Goal: Information Seeking & Learning: Understand process/instructions

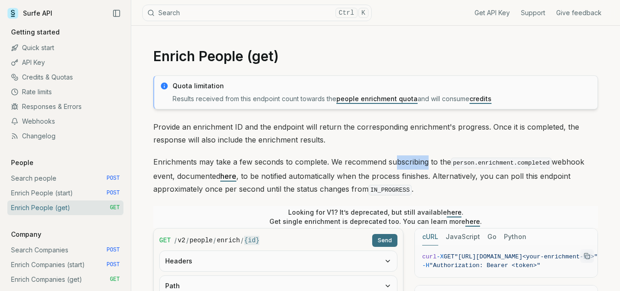
drag, startPoint x: 452, startPoint y: 169, endPoint x: 526, endPoint y: 169, distance: 74.4
click at [482, 170] on p "Enrichments may take a few seconds to complete. We recommend subscribing to the…" at bounding box center [375, 175] width 445 height 41
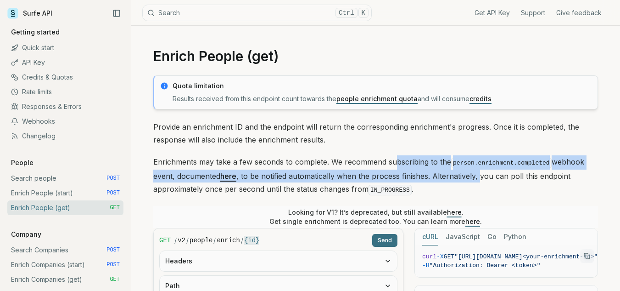
click at [526, 169] on p "Enrichments may take a few seconds to complete. We recommend subscribing to the…" at bounding box center [375, 175] width 445 height 41
click at [561, 179] on p "Enrichments may take a few seconds to complete. We recommend subscribing to the…" at bounding box center [375, 175] width 445 height 41
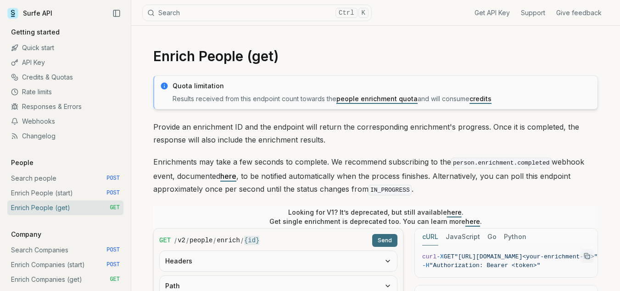
click at [582, 179] on p "Enrichments may take a few seconds to complete. We recommend subscribing to the…" at bounding box center [375, 175] width 445 height 41
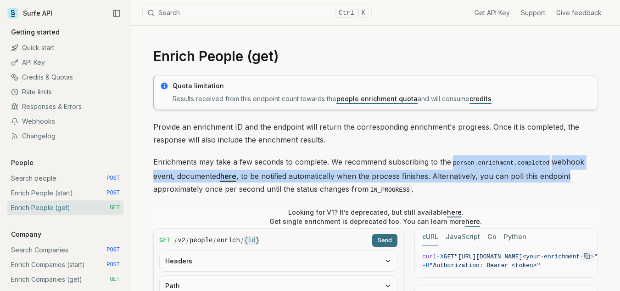
drag, startPoint x: 441, startPoint y: 154, endPoint x: 451, endPoint y: 161, distance: 12.5
click at [451, 161] on p "Enrichments may take a few seconds to complete. We recommend subscribing to the…" at bounding box center [375, 175] width 445 height 41
click at [451, 161] on code "person.enrichment.completed" at bounding box center [501, 163] width 101 height 11
drag, startPoint x: 451, startPoint y: 161, endPoint x: 614, endPoint y: 174, distance: 163.1
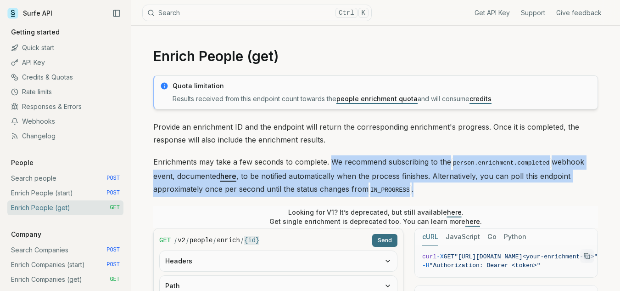
drag, startPoint x: 409, startPoint y: 193, endPoint x: 329, endPoint y: 160, distance: 85.9
click at [329, 160] on p "Enrichments may take a few seconds to complete. We recommend subscribing to the…" at bounding box center [375, 175] width 445 height 41
drag, startPoint x: 329, startPoint y: 160, endPoint x: 459, endPoint y: 189, distance: 132.6
click at [459, 189] on p "Enrichments may take a few seconds to complete. We recommend subscribing to the…" at bounding box center [375, 175] width 445 height 41
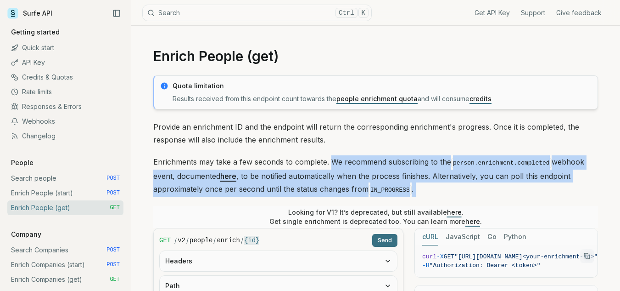
click at [459, 189] on p "Enrichments may take a few seconds to complete. We recommend subscribing to the…" at bounding box center [375, 175] width 445 height 41
drag, startPoint x: 459, startPoint y: 189, endPoint x: 330, endPoint y: 157, distance: 133.0
click at [330, 157] on p "Enrichments may take a few seconds to complete. We recommend subscribing to the…" at bounding box center [375, 175] width 445 height 41
drag, startPoint x: 330, startPoint y: 157, endPoint x: 428, endPoint y: 184, distance: 101.5
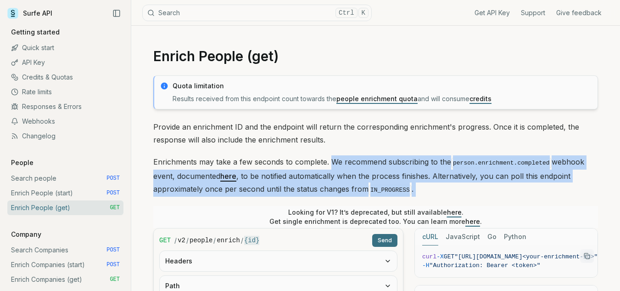
click at [428, 184] on p "Enrichments may take a few seconds to complete. We recommend subscribing to the…" at bounding box center [375, 175] width 445 height 41
drag, startPoint x: 428, startPoint y: 184, endPoint x: 331, endPoint y: 163, distance: 98.5
click at [331, 163] on p "Enrichments may take a few seconds to complete. We recommend subscribing to the…" at bounding box center [375, 175] width 445 height 41
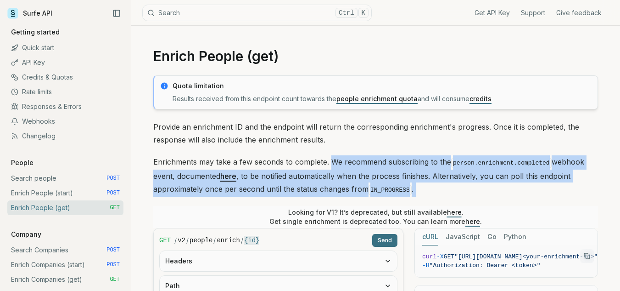
drag, startPoint x: 331, startPoint y: 163, endPoint x: 440, endPoint y: 190, distance: 112.4
click at [440, 190] on p "Enrichments may take a few seconds to complete. We recommend subscribing to the…" at bounding box center [375, 175] width 445 height 41
drag, startPoint x: 440, startPoint y: 190, endPoint x: 335, endPoint y: 160, distance: 109.2
click at [335, 160] on p "Enrichments may take a few seconds to complete. We recommend subscribing to the…" at bounding box center [375, 175] width 445 height 41
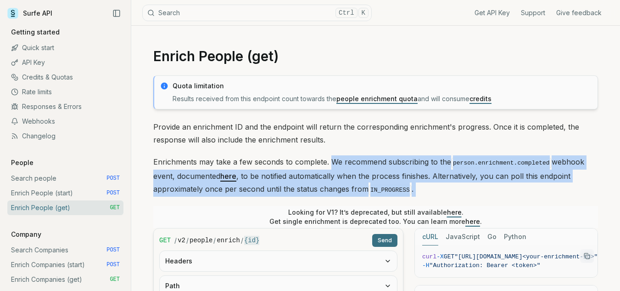
click at [335, 160] on p "Enrichments may take a few seconds to complete. We recommend subscribing to the…" at bounding box center [375, 175] width 445 height 41
drag, startPoint x: 335, startPoint y: 160, endPoint x: 462, endPoint y: 188, distance: 130.2
click at [462, 188] on p "Enrichments may take a few seconds to complete. We recommend subscribing to the…" at bounding box center [375, 175] width 445 height 41
drag, startPoint x: 329, startPoint y: 160, endPoint x: 421, endPoint y: 187, distance: 95.4
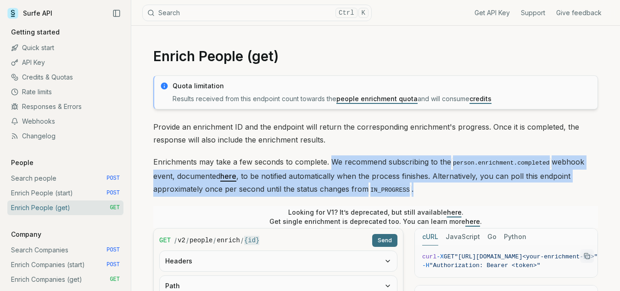
click at [421, 187] on p "Enrichments may take a few seconds to complete. We recommend subscribing to the…" at bounding box center [375, 175] width 445 height 41
drag, startPoint x: 421, startPoint y: 187, endPoint x: 330, endPoint y: 160, distance: 95.0
click at [330, 160] on p "Enrichments may take a few seconds to complete. We recommend subscribing to the…" at bounding box center [375, 175] width 445 height 41
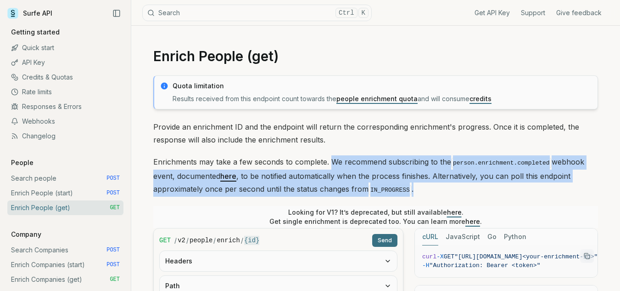
drag, startPoint x: 416, startPoint y: 186, endPoint x: 333, endPoint y: 160, distance: 86.6
click at [333, 160] on p "Enrichments may take a few seconds to complete. We recommend subscribing to the…" at bounding box center [375, 175] width 445 height 41
drag, startPoint x: 333, startPoint y: 160, endPoint x: 438, endPoint y: 198, distance: 112.0
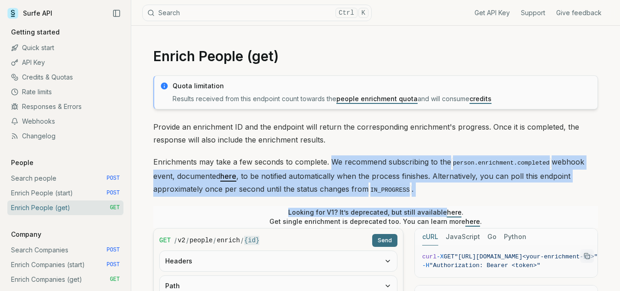
click at [418, 190] on p "Enrichments may take a few seconds to complete. We recommend subscribing to the…" at bounding box center [375, 175] width 445 height 41
drag, startPoint x: 418, startPoint y: 190, endPoint x: 332, endPoint y: 162, distance: 90.3
click at [332, 162] on p "Enrichments may take a few seconds to complete. We recommend subscribing to the…" at bounding box center [375, 175] width 445 height 41
drag, startPoint x: 332, startPoint y: 162, endPoint x: 405, endPoint y: 191, distance: 78.7
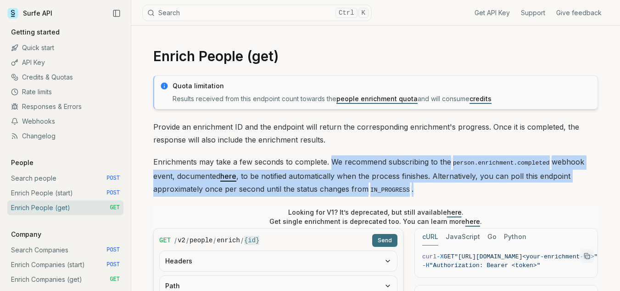
click at [405, 191] on p "Enrichments may take a few seconds to complete. We recommend subscribing to the…" at bounding box center [375, 175] width 445 height 41
click at [411, 191] on p "Enrichments may take a few seconds to complete. We recommend subscribing to the…" at bounding box center [375, 175] width 445 height 41
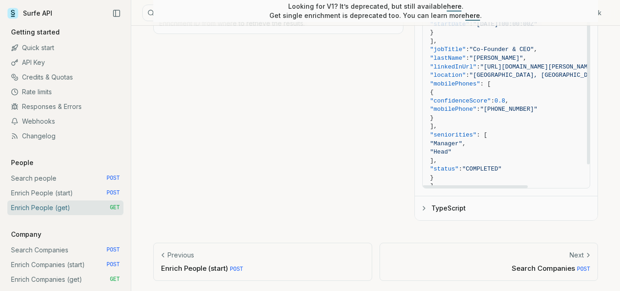
scroll to position [112, 0]
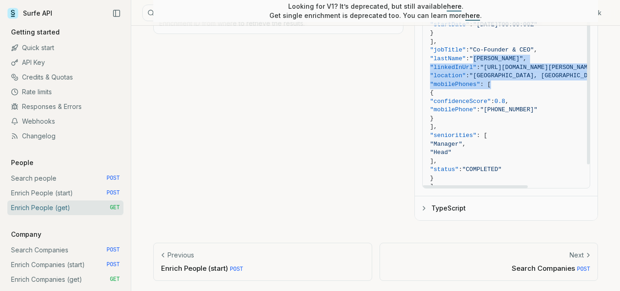
drag, startPoint x: 493, startPoint y: 55, endPoint x: 509, endPoint y: 89, distance: 37.6
click at [509, 89] on code "{ "enrichmentID" : "enrichment-id" , "people" : [ { "companyDomain" : "[DOMAIN_…" at bounding box center [546, 12] width 233 height 409
click at [496, 58] on span ""[PERSON_NAME]"" at bounding box center [497, 58] width 54 height 7
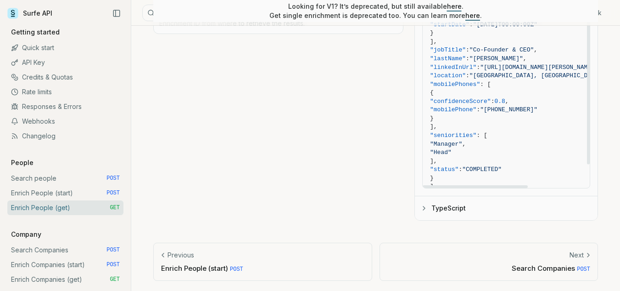
drag, startPoint x: 496, startPoint y: 58, endPoint x: 506, endPoint y: 82, distance: 25.8
click at [506, 82] on code "{ "enrichmentID" : "enrichment-id" , "people" : [ { "companyDomain" : "[DOMAIN_…" at bounding box center [546, 12] width 233 height 409
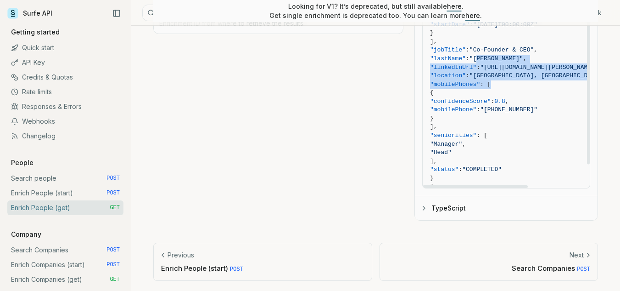
click at [491, 82] on span ": [" at bounding box center [485, 84] width 11 height 7
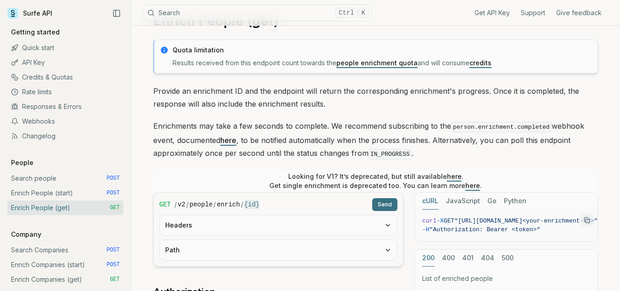
scroll to position [0, 0]
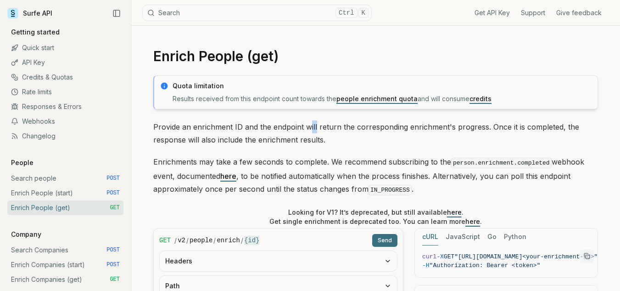
drag, startPoint x: 310, startPoint y: 127, endPoint x: 342, endPoint y: 155, distance: 42.6
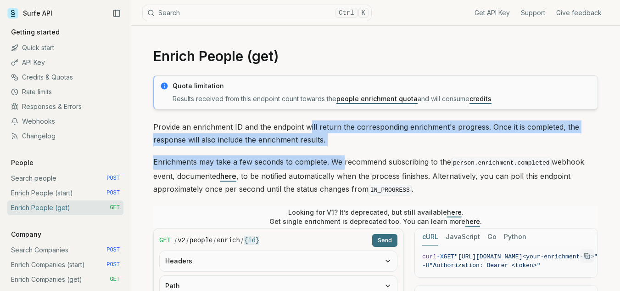
click at [342, 155] on p "Enrichments may take a few seconds to complete. We recommend subscribing to the…" at bounding box center [375, 175] width 445 height 41
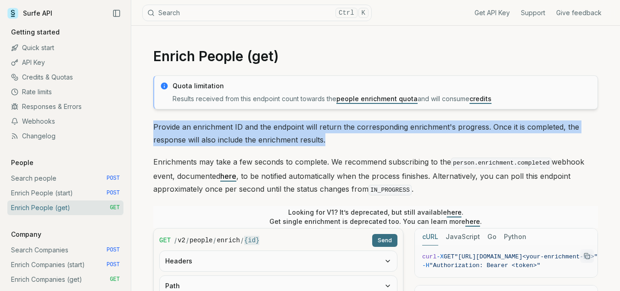
drag, startPoint x: 328, startPoint y: 142, endPoint x: 155, endPoint y: 122, distance: 174.8
click at [155, 122] on p "Provide an enrichment ID and the endpoint will return the corresponding enrichm…" at bounding box center [375, 133] width 445 height 26
drag, startPoint x: 155, startPoint y: 122, endPoint x: 338, endPoint y: 142, distance: 184.3
click at [338, 142] on p "Provide an enrichment ID and the endpoint will return the corresponding enrichm…" at bounding box center [375, 133] width 445 height 26
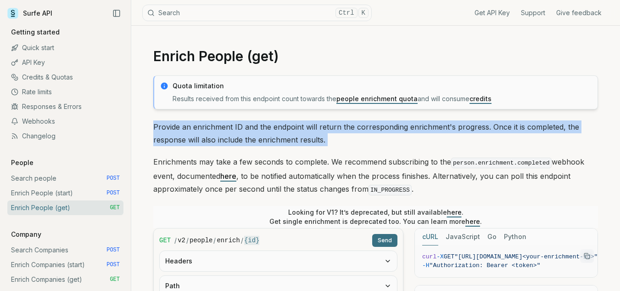
click at [338, 142] on p "Provide an enrichment ID and the endpoint will return the corresponding enrichm…" at bounding box center [375, 133] width 445 height 26
drag, startPoint x: 338, startPoint y: 142, endPoint x: 161, endPoint y: 126, distance: 177.5
click at [161, 126] on p "Provide an enrichment ID and the endpoint will return the corresponding enrichm…" at bounding box center [375, 133] width 445 height 26
drag, startPoint x: 161, startPoint y: 126, endPoint x: 321, endPoint y: 142, distance: 160.1
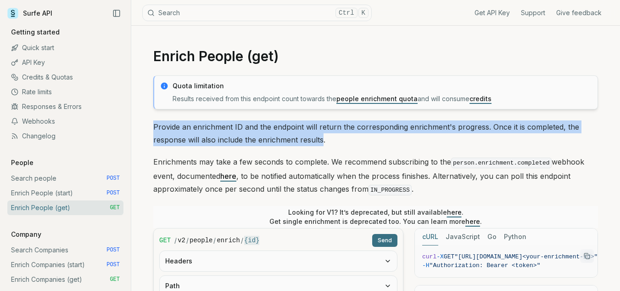
click at [321, 142] on p "Provide an enrichment ID and the endpoint will return the corresponding enrichm…" at bounding box center [375, 133] width 445 height 26
drag, startPoint x: 321, startPoint y: 142, endPoint x: 159, endPoint y: 131, distance: 161.5
click at [159, 131] on p "Provide an enrichment ID and the endpoint will return the corresponding enrichm…" at bounding box center [375, 133] width 445 height 26
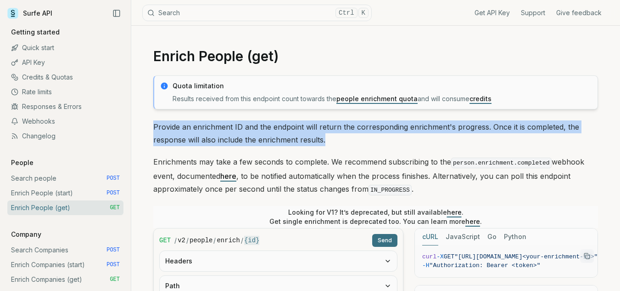
drag, startPoint x: 330, startPoint y: 141, endPoint x: 155, endPoint y: 127, distance: 175.5
click at [155, 127] on p "Provide an enrichment ID and the endpoint will return the corresponding enrichm…" at bounding box center [375, 133] width 445 height 26
drag, startPoint x: 155, startPoint y: 127, endPoint x: 332, endPoint y: 137, distance: 177.1
click at [332, 137] on p "Provide an enrichment ID and the endpoint will return the corresponding enrichm…" at bounding box center [375, 133] width 445 height 26
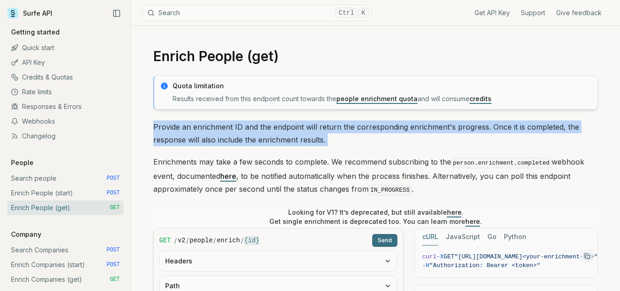
click at [332, 137] on p "Provide an enrichment ID and the endpoint will return the corresponding enrichm…" at bounding box center [375, 133] width 445 height 26
drag, startPoint x: 334, startPoint y: 142, endPoint x: 157, endPoint y: 126, distance: 178.0
click at [157, 126] on p "Provide an enrichment ID and the endpoint will return the corresponding enrichm…" at bounding box center [375, 133] width 445 height 26
drag, startPoint x: 155, startPoint y: 127, endPoint x: 382, endPoint y: 138, distance: 227.1
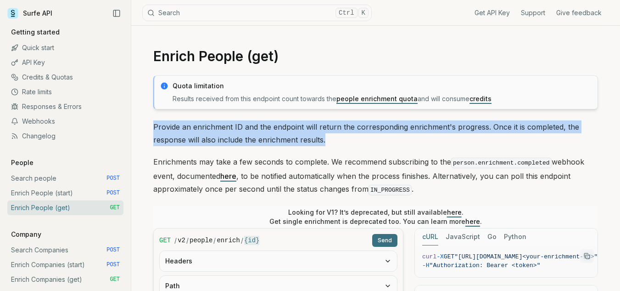
click at [382, 138] on p "Provide an enrichment ID and the endpoint will return the corresponding enrichm…" at bounding box center [375, 133] width 445 height 26
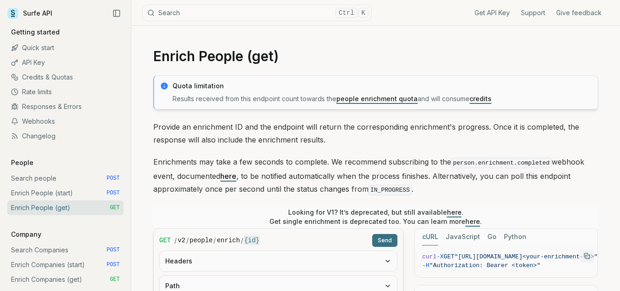
click at [323, 156] on p "Enrichments may take a few seconds to complete. We recommend subscribing to the…" at bounding box center [375, 175] width 445 height 41
drag, startPoint x: 323, startPoint y: 156, endPoint x: 401, endPoint y: 163, distance: 78.4
click at [401, 163] on p "Enrichments may take a few seconds to complete. We recommend subscribing to the…" at bounding box center [375, 175] width 445 height 41
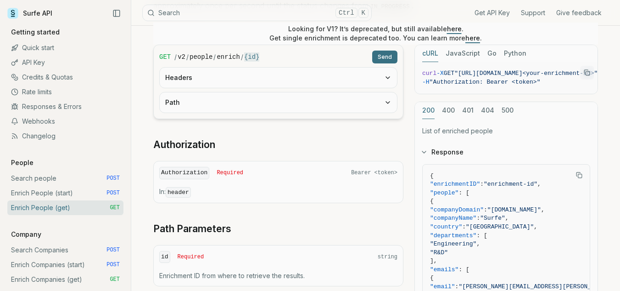
scroll to position [184, 0]
